Goal: Transaction & Acquisition: Purchase product/service

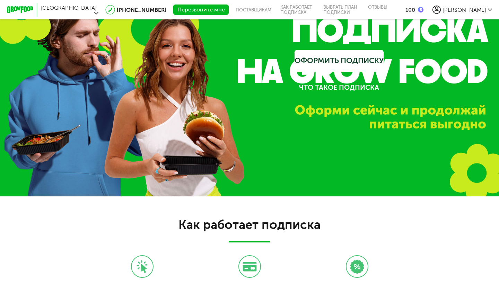
click at [478, 241] on div "Как работает подписка Вы выбираете подходящую подписку Продолжаете оплачивать с…" at bounding box center [249, 260] width 499 height 127
click at [173, 5] on button "Перезвоните мне" at bounding box center [200, 10] width 55 height 10
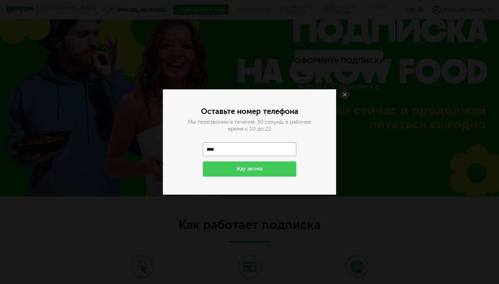
click at [241, 149] on input "****" at bounding box center [250, 150] width 94 height 14
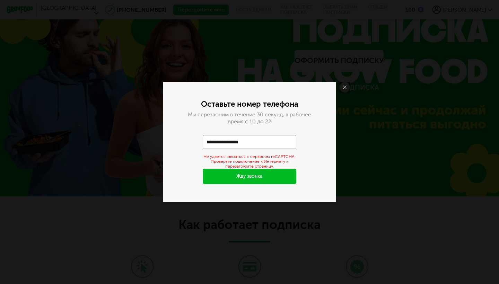
type input "**********"
click at [289, 46] on div "**********" at bounding box center [249, 142] width 499 height 284
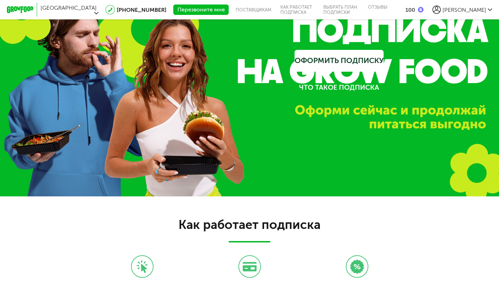
click at [451, 243] on div "Как работает подписка Вы выбираете подходящую подписку Продолжаете оплачивать с…" at bounding box center [249, 260] width 499 height 127
click at [173, 5] on button "Перезвоните мне" at bounding box center [200, 10] width 55 height 10
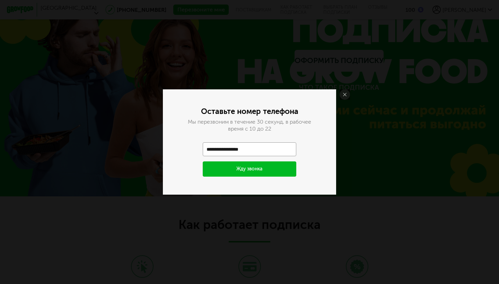
click at [242, 171] on button "Жду звонка" at bounding box center [250, 169] width 94 height 15
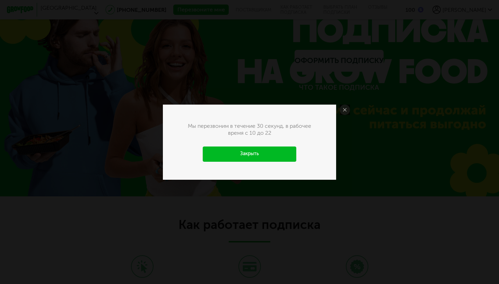
click at [259, 150] on link "Закрыть" at bounding box center [250, 154] width 94 height 15
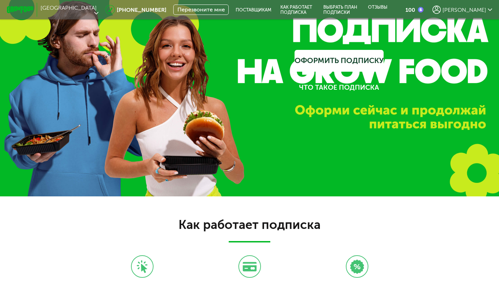
click at [460, 220] on div "Как работает подписка Вы выбираете подходящую подписку Продолжаете оплачивать с…" at bounding box center [249, 260] width 499 height 127
click at [440, 211] on div "Как работает подписка Вы выбираете подходящую подписку Продолжаете оплачивать с…" at bounding box center [249, 260] width 499 height 127
click at [104, 223] on div "Как работает подписка" at bounding box center [249, 224] width 388 height 15
click at [390, 249] on div "Как работает подписка Вы выбираете подходящую подписку Продолжаете оплачивать с…" at bounding box center [249, 257] width 388 height 81
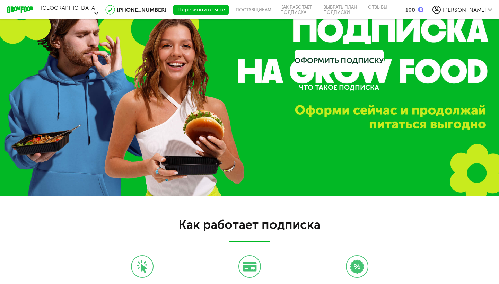
click at [413, 232] on div "Как работает подписка" at bounding box center [249, 224] width 388 height 15
click at [441, 240] on div "Как работает подписка Вы выбираете подходящую подписку Продолжаете оплачивать с…" at bounding box center [249, 257] width 388 height 81
click at [486, 8] on span "Мария" at bounding box center [465, 10] width 44 height 7
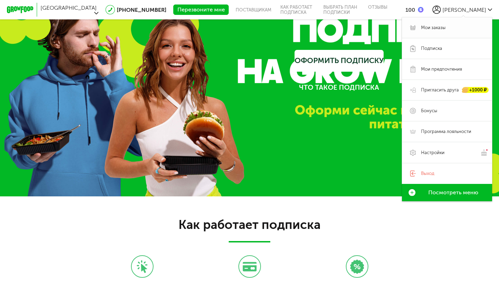
click at [448, 26] on span "Мои заказы" at bounding box center [452, 28] width 63 height 6
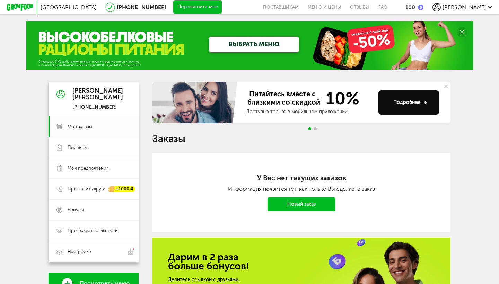
click at [100, 124] on span "Мои заказы" at bounding box center [99, 127] width 63 height 6
click at [425, 102] on icon at bounding box center [425, 102] width 3 height 3
click at [315, 128] on span "Go to slide 2" at bounding box center [315, 129] width 3 height 3
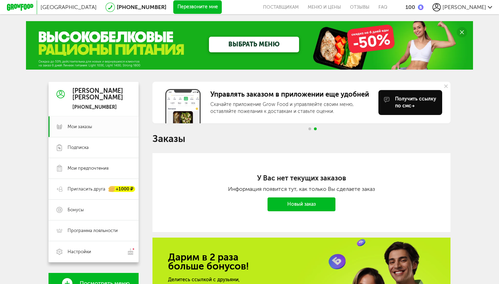
click at [486, 141] on div "Москва 8 (800) 555-21-78 Перезвоните мне поставщикам Меню и цены Отзывы FAQ 100…" at bounding box center [249, 209] width 499 height 419
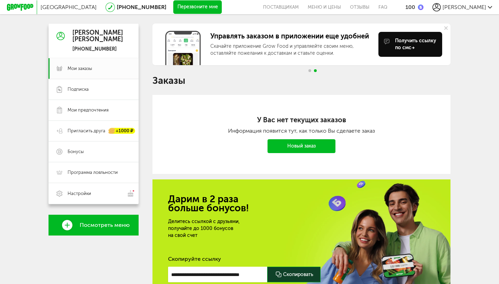
scroll to position [51, 0]
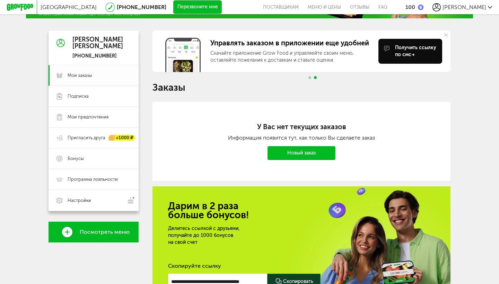
click at [91, 77] on span "Мои заказы" at bounding box center [80, 75] width 25 height 6
click at [475, 117] on div "Москва 8 (800) 555-21-78 Перезвоните мне поставщикам Меню и цены Отзывы FAQ 100…" at bounding box center [249, 158] width 499 height 419
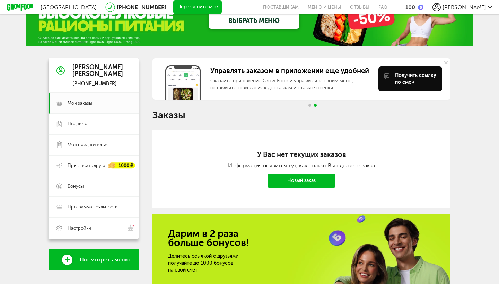
scroll to position [0, 0]
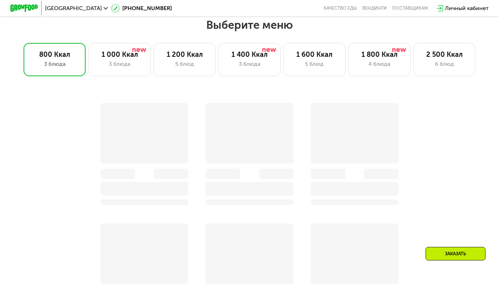
scroll to position [440, 0]
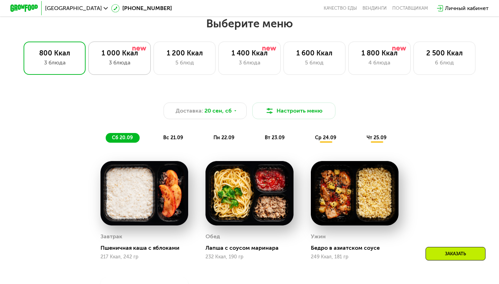
click at [136, 64] on div "3 блюда" at bounding box center [120, 63] width 48 height 8
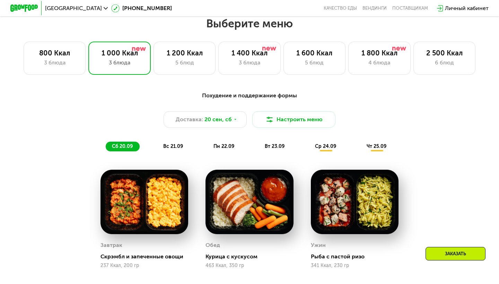
click at [421, 120] on div "Доставка: [DATE] Настроить меню" at bounding box center [249, 119] width 411 height 17
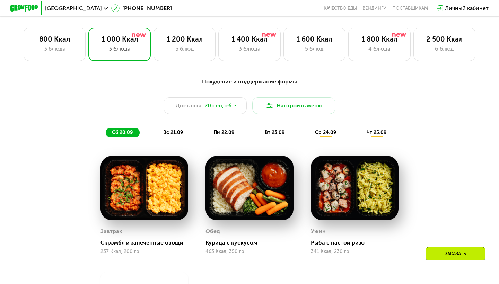
scroll to position [468, 0]
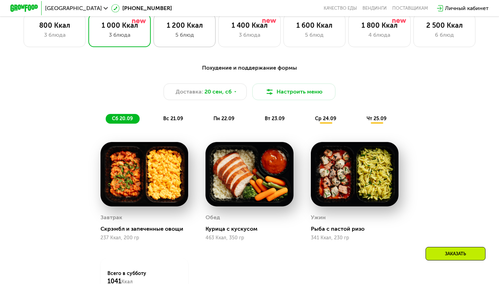
click at [186, 23] on div "1 200 Ккал" at bounding box center [185, 25] width 48 height 8
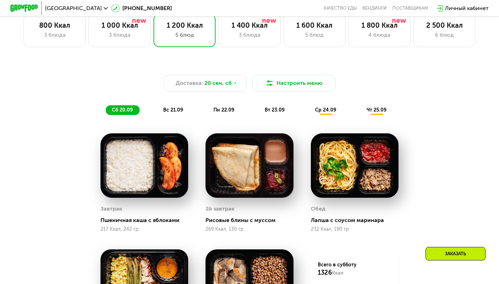
click at [437, 136] on div "Доставка: [DATE] Настроить меню сб 20.09 вс 21.09 пн 22.09 вт 23.09 ср 24.09 чт…" at bounding box center [249, 220] width 427 height 321
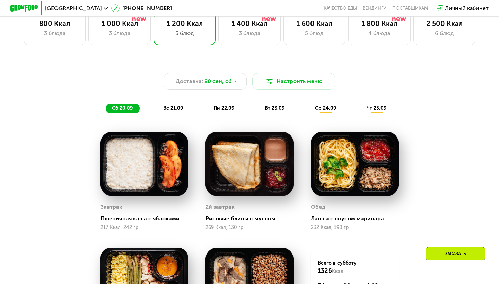
scroll to position [456, 0]
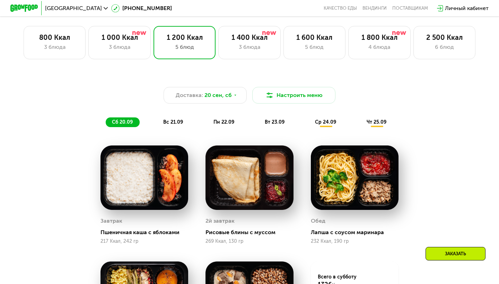
click at [458, 117] on div "Доставка: [DATE] Настроить меню сб 20.09 вс 21.09 пн 22.09 вт 23.09 ср 24.09 чт…" at bounding box center [249, 102] width 419 height 60
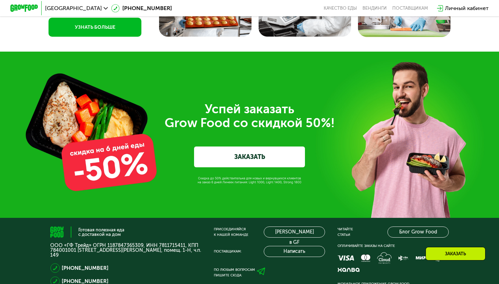
scroll to position [2135, 0]
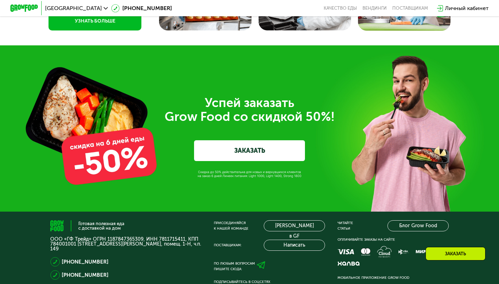
click at [256, 149] on link "ЗАКАЗАТЬ" at bounding box center [249, 150] width 111 height 21
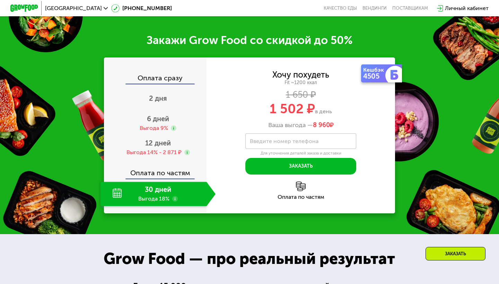
scroll to position [846, 0]
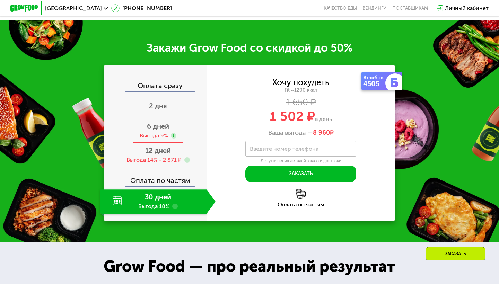
click at [174, 133] on use at bounding box center [174, 136] width 6 height 6
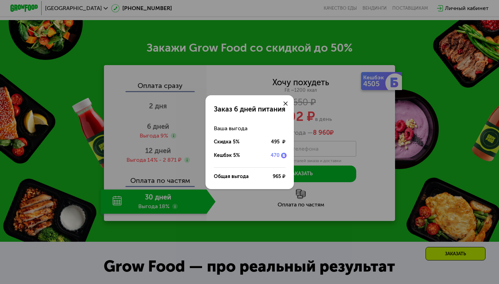
click at [254, 201] on div "Заказ 6 дней питания Ваша выгода Скидка 5% 495 ₽ Кешбэк 5% 470 Общая выгода 965…" at bounding box center [249, 142] width 499 height 284
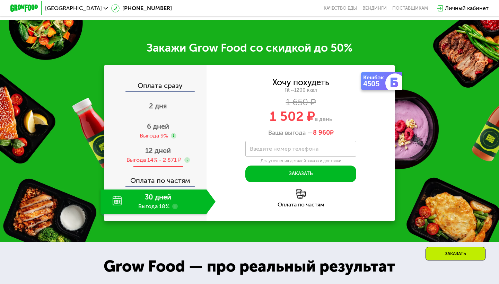
click at [187, 157] on use at bounding box center [188, 160] width 6 height 6
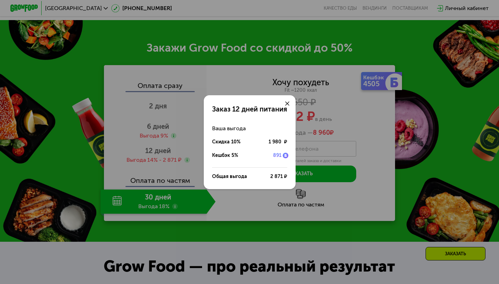
click at [367, 189] on div "Заказ 12 дней питания Ваша выгода Скидка 10% 1 980 ₽ Кешбэк 5% 891 Общая выгода…" at bounding box center [249, 142] width 499 height 284
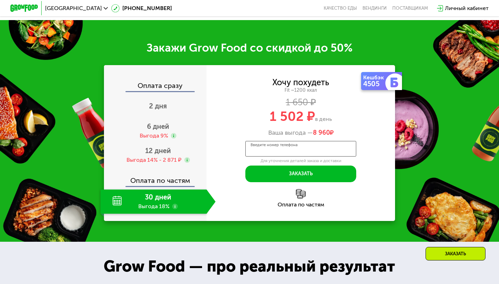
click at [318, 141] on input "Введите номер телефона" at bounding box center [301, 149] width 111 height 16
